Goal: Task Accomplishment & Management: Use online tool/utility

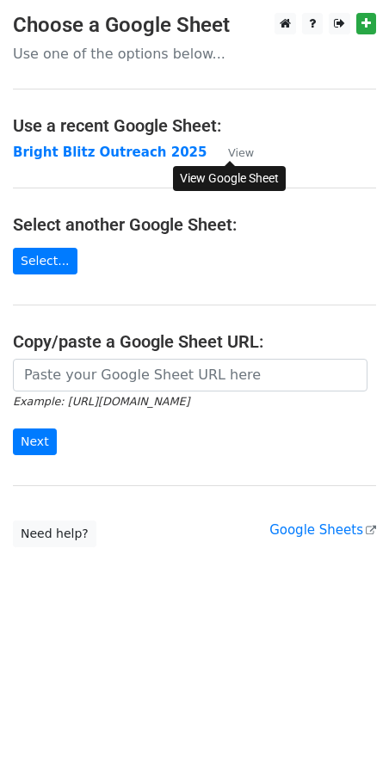
click at [239, 152] on small "View" at bounding box center [241, 152] width 26 height 13
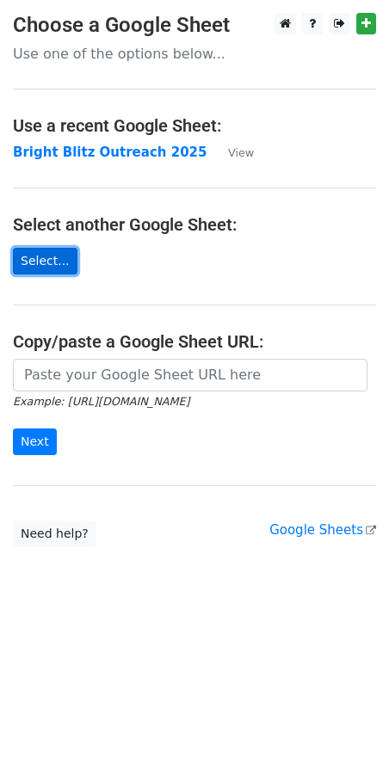
click at [42, 259] on link "Select..." at bounding box center [45, 261] width 65 height 27
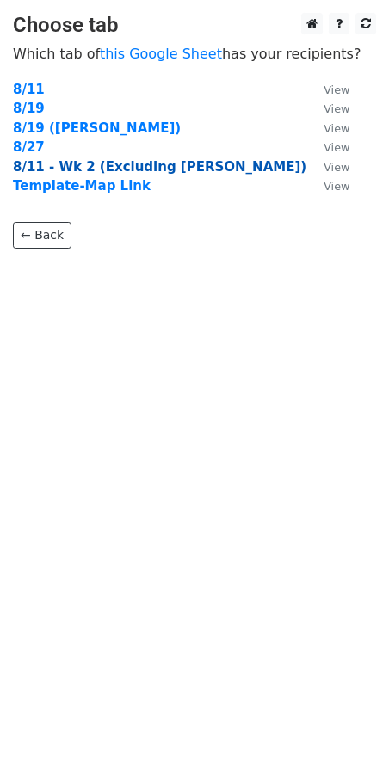
click at [58, 169] on strong "8/11 - Wk 2 (Excluding [PERSON_NAME])" at bounding box center [159, 166] width 293 height 15
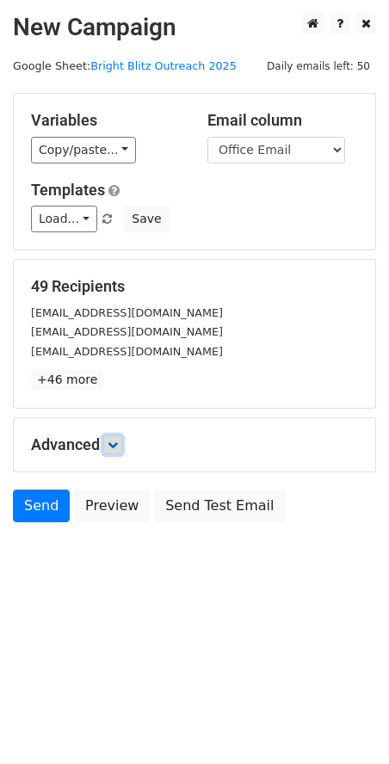
click at [117, 449] on icon at bounding box center [113, 445] width 10 height 10
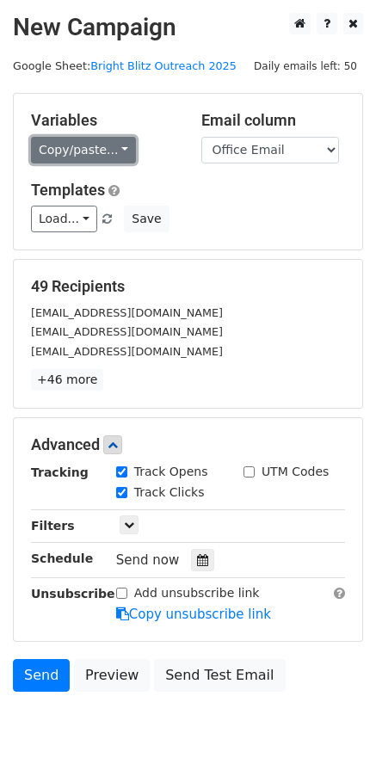
click at [95, 147] on link "Copy/paste..." at bounding box center [83, 150] width 105 height 27
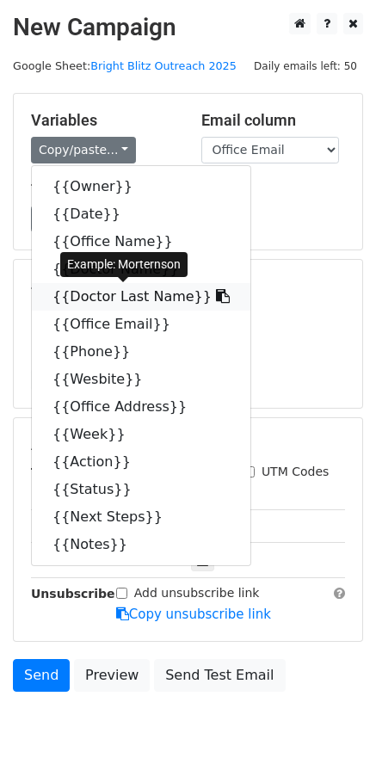
click at [216, 298] on icon at bounding box center [223, 296] width 14 height 14
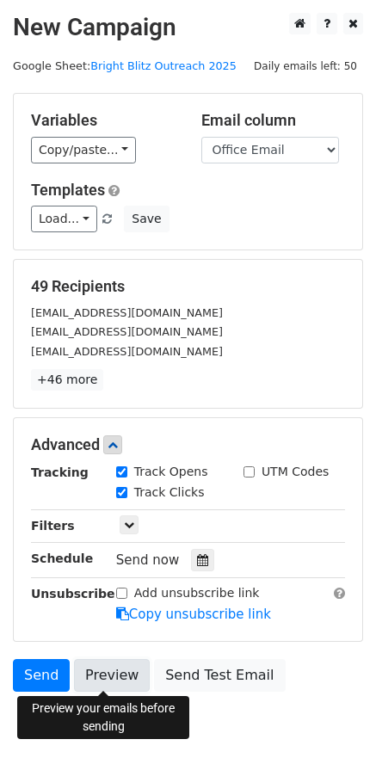
click at [120, 671] on link "Preview" at bounding box center [112, 675] width 76 height 33
click at [114, 669] on link "Preview" at bounding box center [112, 675] width 76 height 33
